Goal: Transaction & Acquisition: Purchase product/service

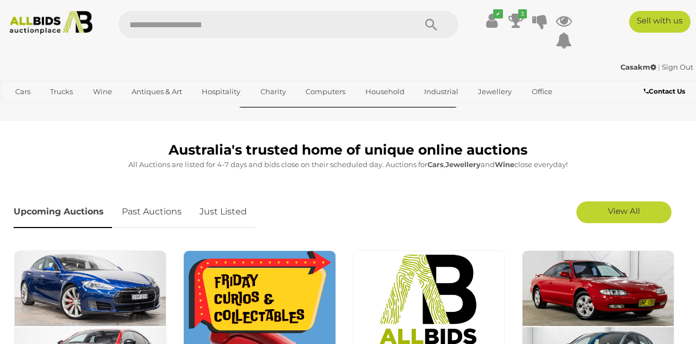
scroll to position [215, 0]
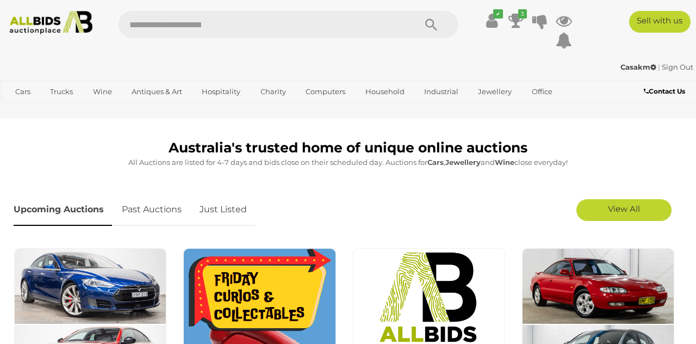
click at [621, 208] on span "View All" at bounding box center [624, 208] width 32 height 10
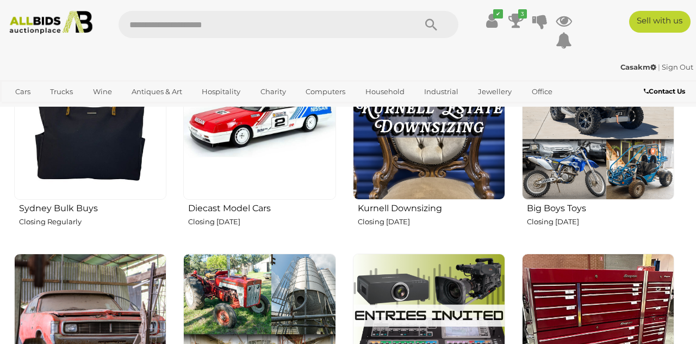
click at [240, 168] on img at bounding box center [259, 123] width 152 height 152
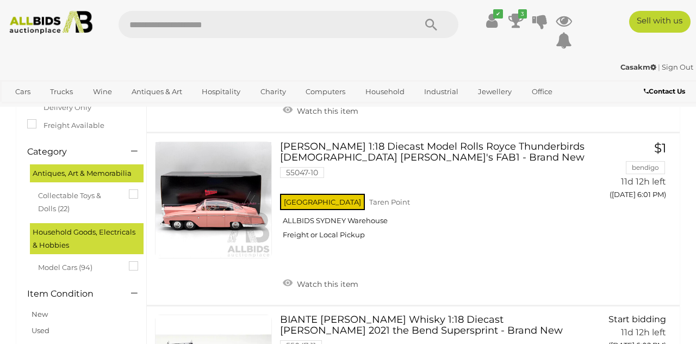
scroll to position [191, 0]
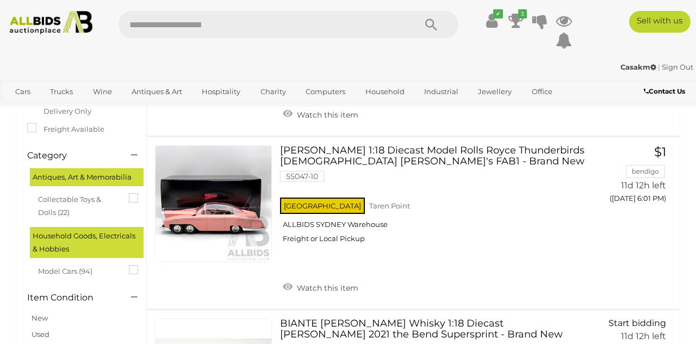
click at [220, 213] on link at bounding box center [213, 203] width 117 height 117
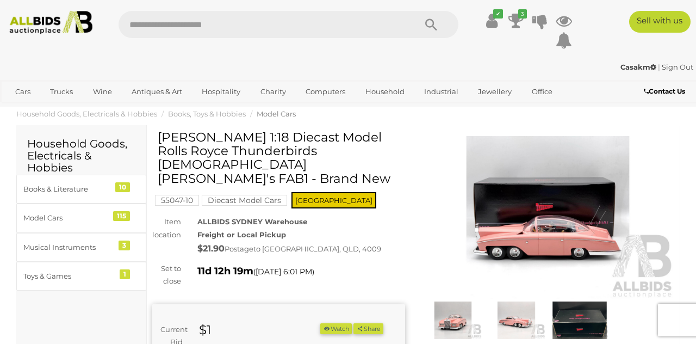
click at [534, 212] on img at bounding box center [548, 217] width 253 height 163
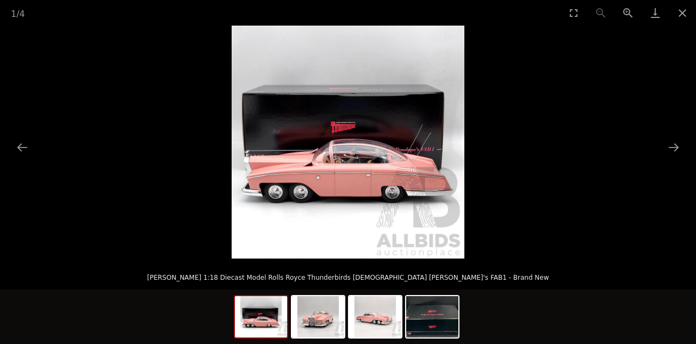
click at [8, 85] on picture at bounding box center [348, 142] width 696 height 233
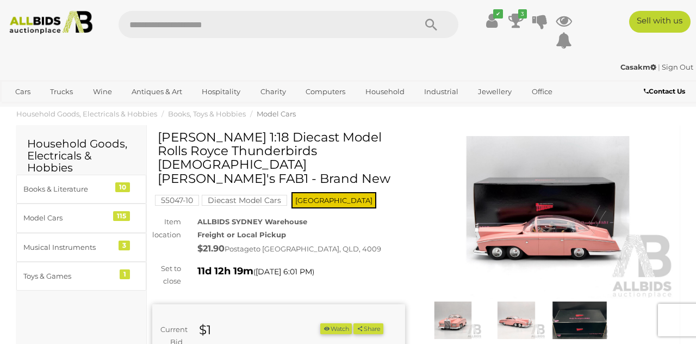
scroll to position [7, 0]
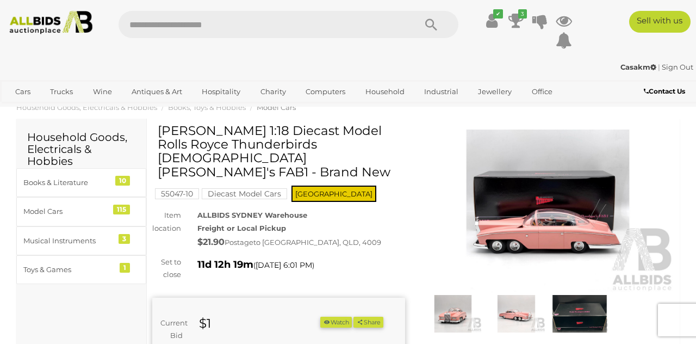
click at [548, 205] on img at bounding box center [548, 210] width 253 height 163
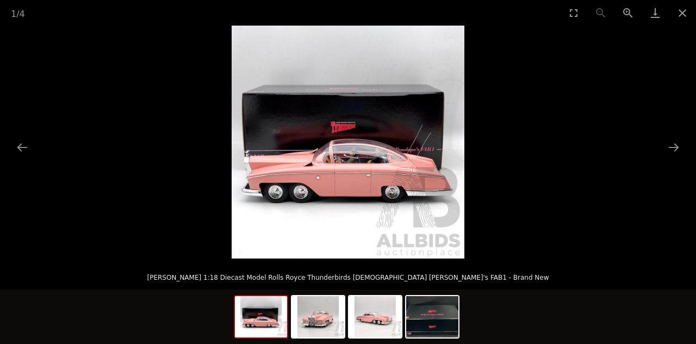
click at [671, 147] on button "Next slide" at bounding box center [674, 147] width 23 height 21
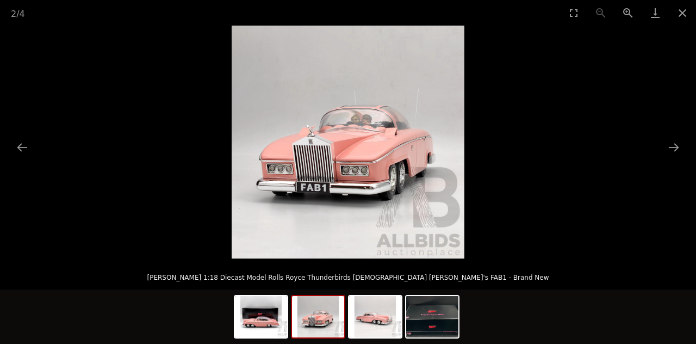
click at [662, 154] on picture at bounding box center [348, 142] width 696 height 233
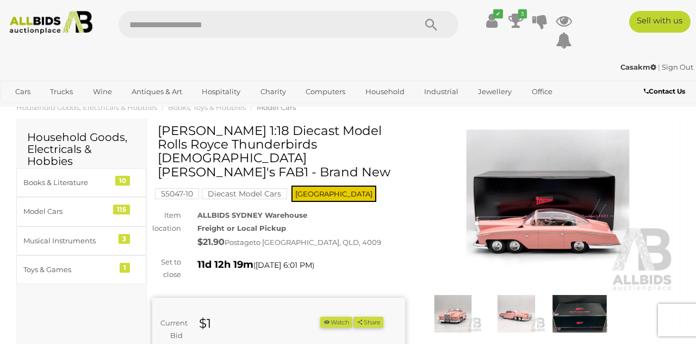
click at [577, 201] on img at bounding box center [548, 210] width 253 height 163
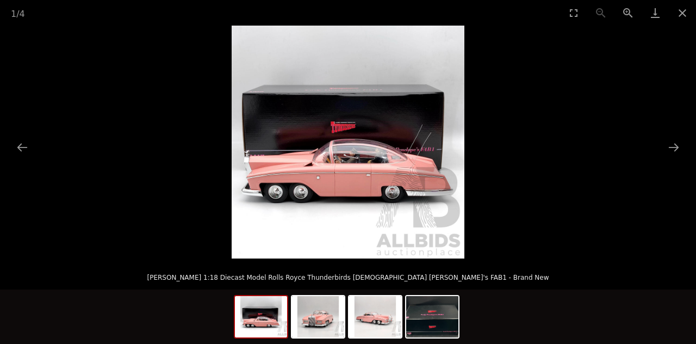
click at [321, 329] on img at bounding box center [318, 316] width 52 height 41
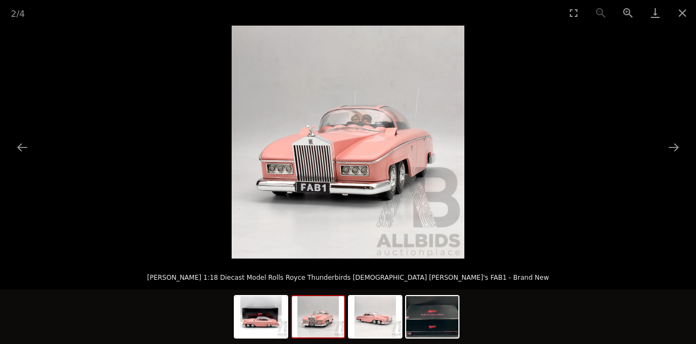
click at [669, 153] on button "Next slide" at bounding box center [674, 147] width 23 height 21
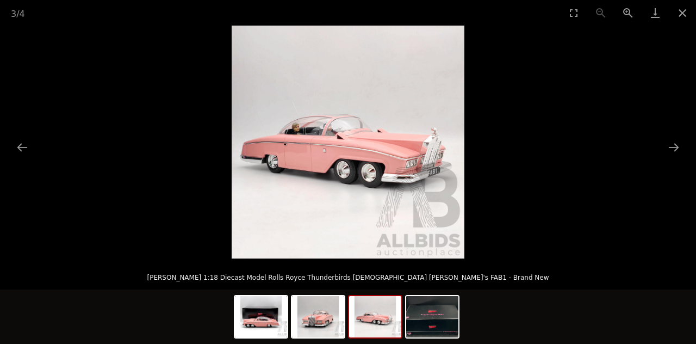
click at [670, 156] on button "Next slide" at bounding box center [674, 147] width 23 height 21
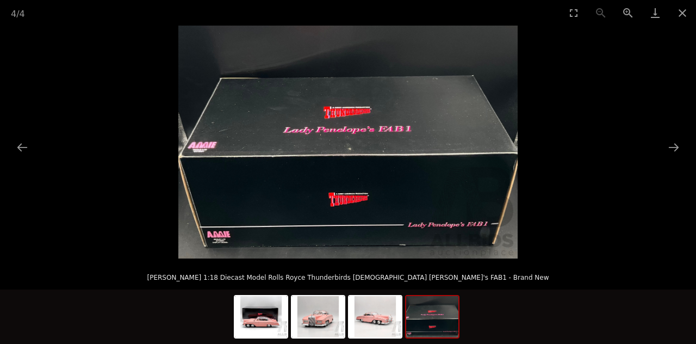
click at [677, 13] on button "Close gallery" at bounding box center [682, 13] width 27 height 26
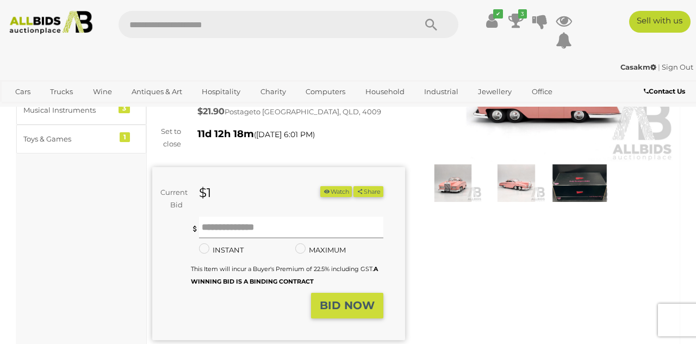
click at [254, 217] on input "text" at bounding box center [291, 228] width 184 height 22
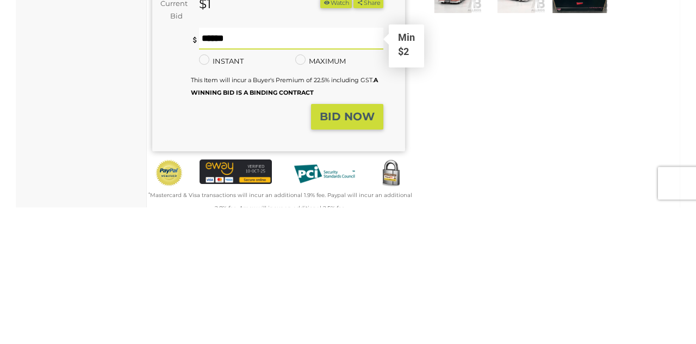
scroll to position [189, 0]
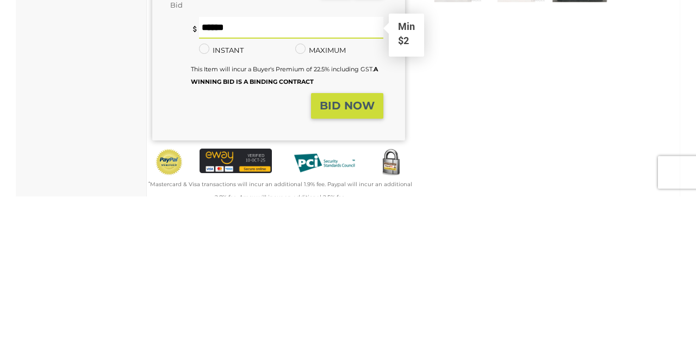
type input "**"
click at [357, 246] on strong "BID NOW" at bounding box center [347, 252] width 55 height 13
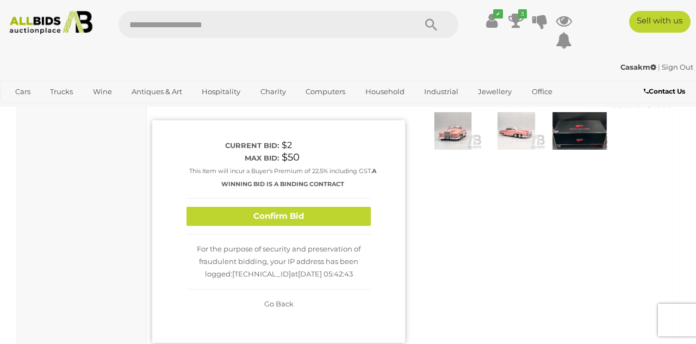
click at [306, 207] on button "Confirm Bid" at bounding box center [279, 216] width 184 height 19
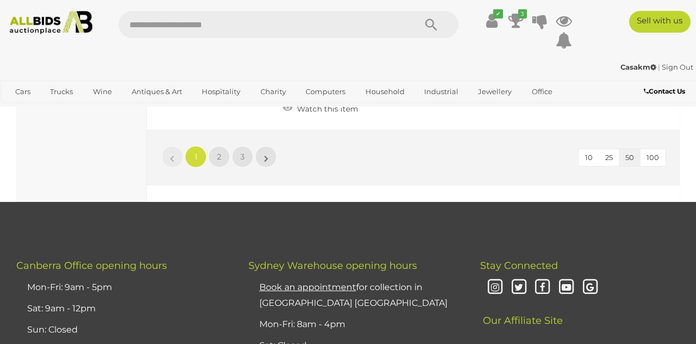
scroll to position [8343, 0]
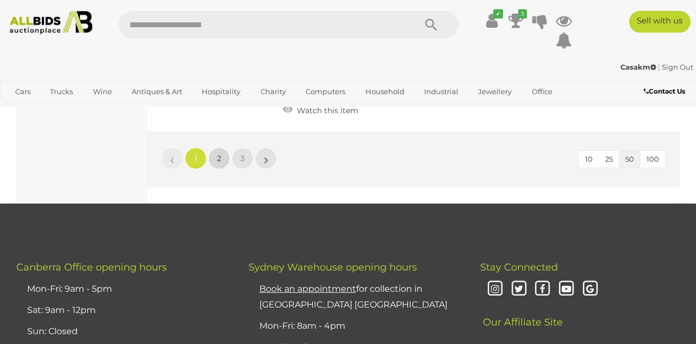
click at [219, 153] on span "2" at bounding box center [219, 158] width 4 height 10
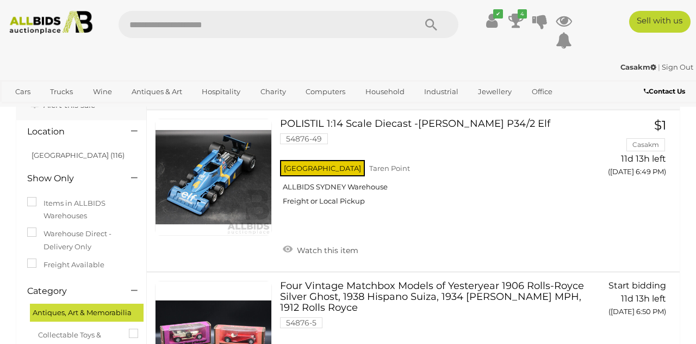
scroll to position [55, 0]
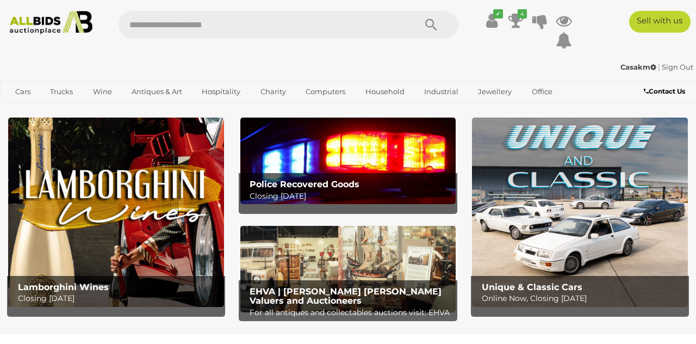
click at [522, 14] on icon "4" at bounding box center [522, 13] width 9 height 9
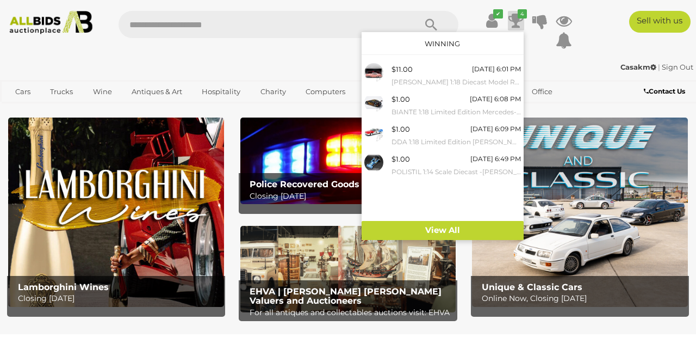
click at [397, 107] on small "BIANTE 1:18 Limited Edition Mercedes- Benz E63 AMG V8 SuperCar - Brand New" at bounding box center [456, 112] width 129 height 12
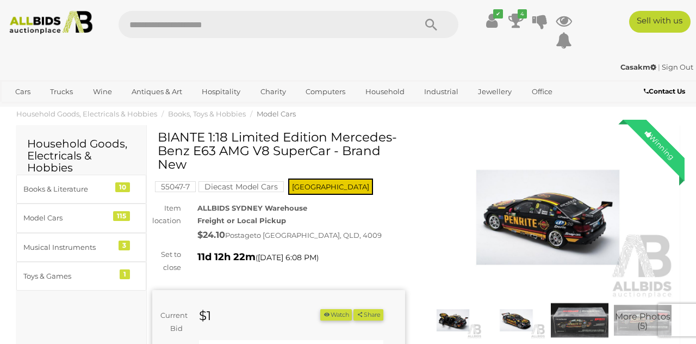
click at [554, 223] on img at bounding box center [548, 217] width 253 height 163
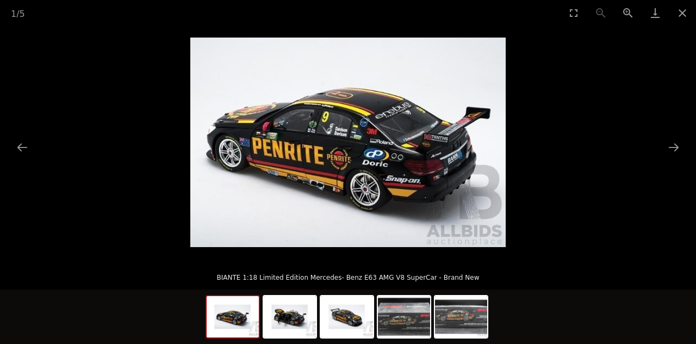
click at [668, 151] on button "Next slide" at bounding box center [674, 147] width 23 height 21
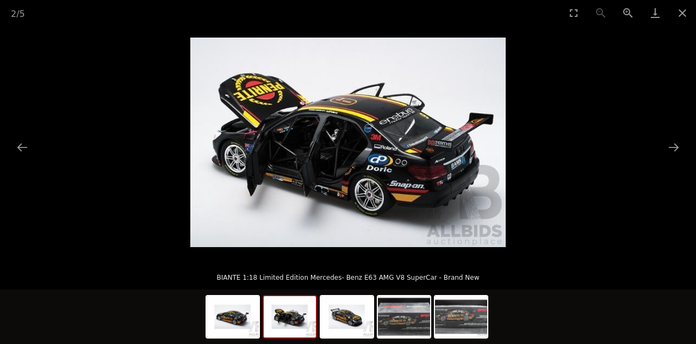
click at [665, 157] on button "Next slide" at bounding box center [674, 147] width 23 height 21
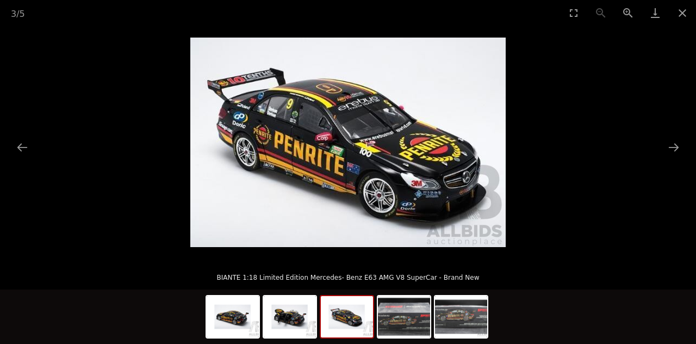
click at [670, 152] on button "Next slide" at bounding box center [674, 147] width 23 height 21
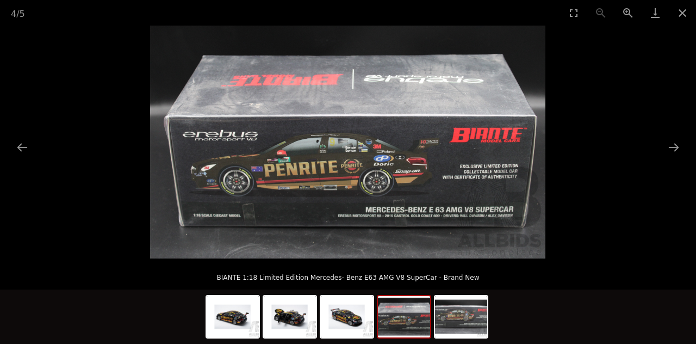
click at [676, 154] on button "Next slide" at bounding box center [674, 147] width 23 height 21
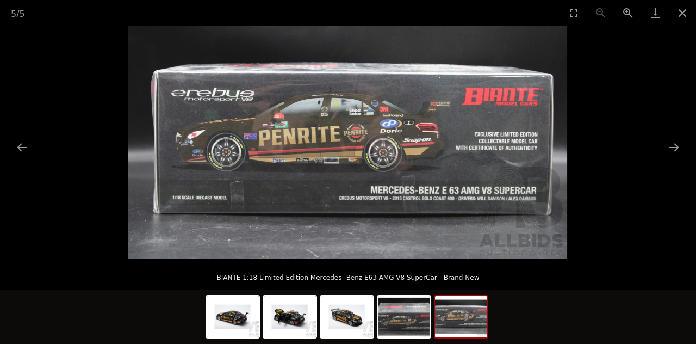
click at [678, 16] on button "Close gallery" at bounding box center [682, 13] width 27 height 26
